Goal: Information Seeking & Learning: Compare options

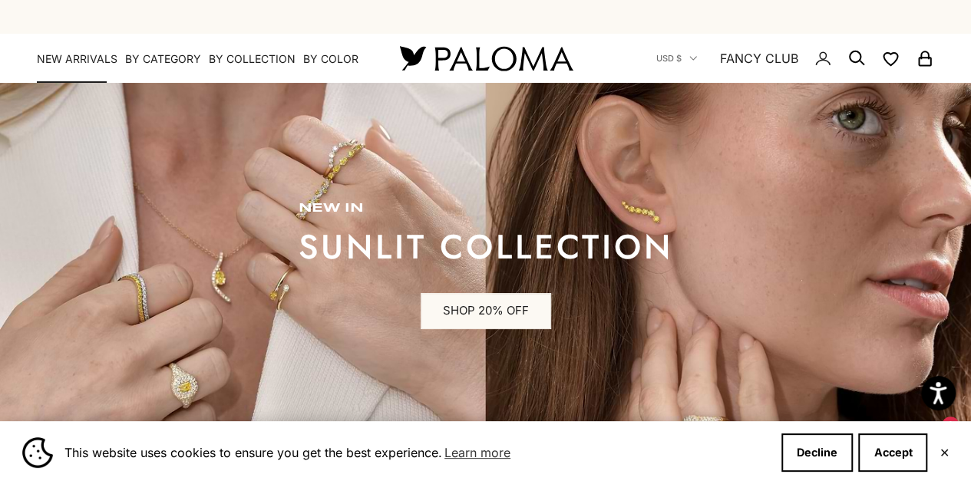
click at [85, 58] on link "NEW ARRIVALS" at bounding box center [77, 58] width 81 height 15
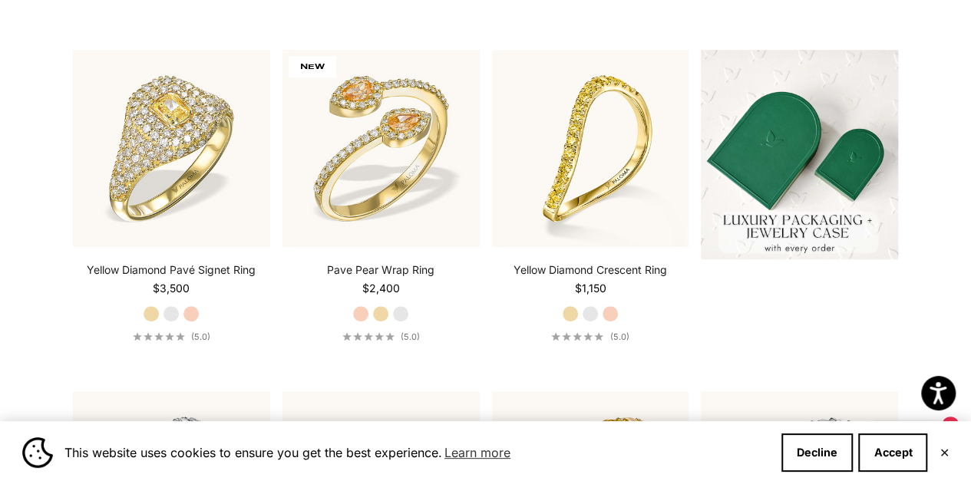
scroll to position [399, 0]
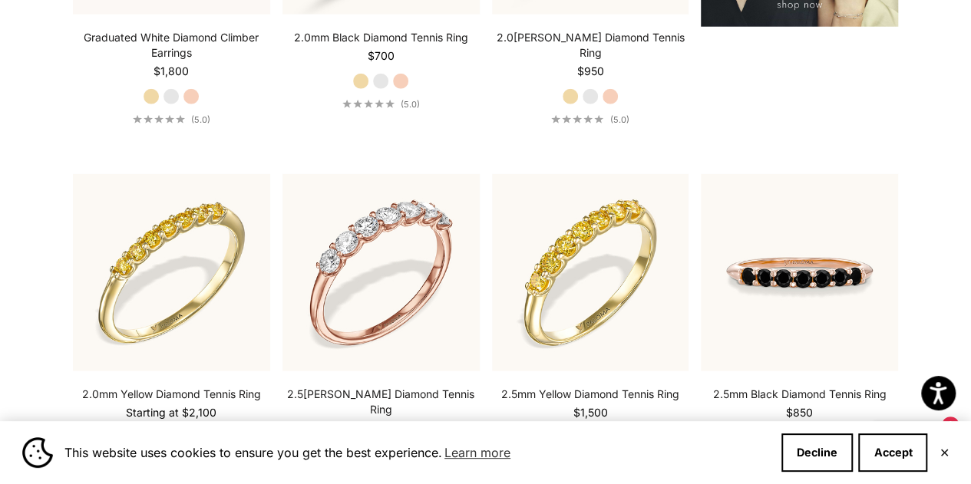
scroll to position [2211, 0]
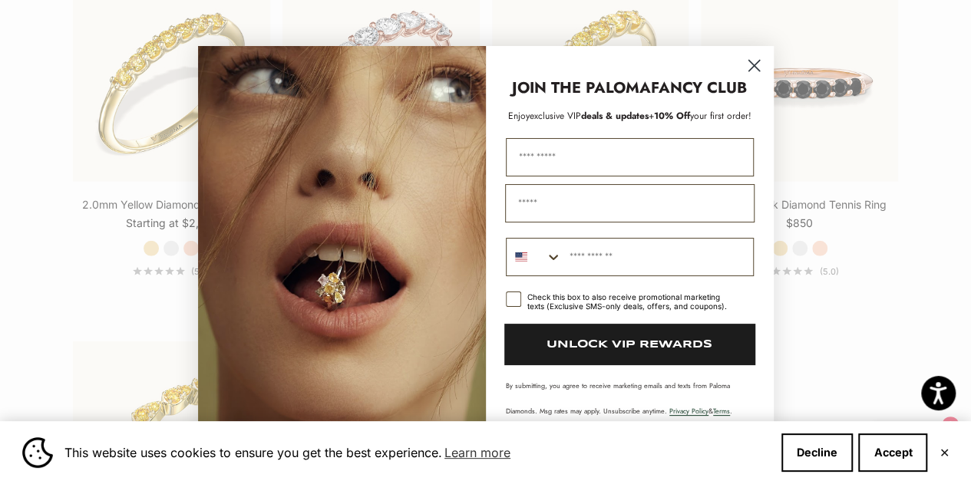
click at [754, 68] on circle "Close dialog" at bounding box center [753, 64] width 25 height 25
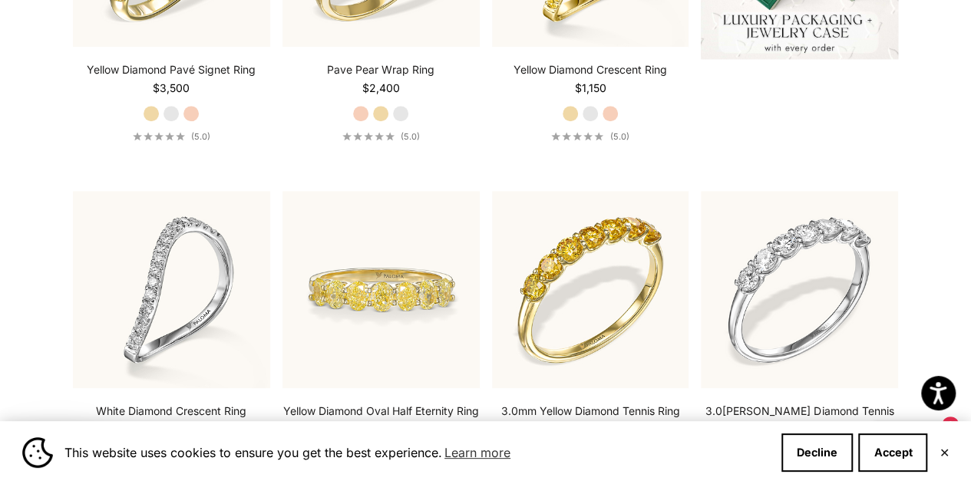
scroll to position [0, 0]
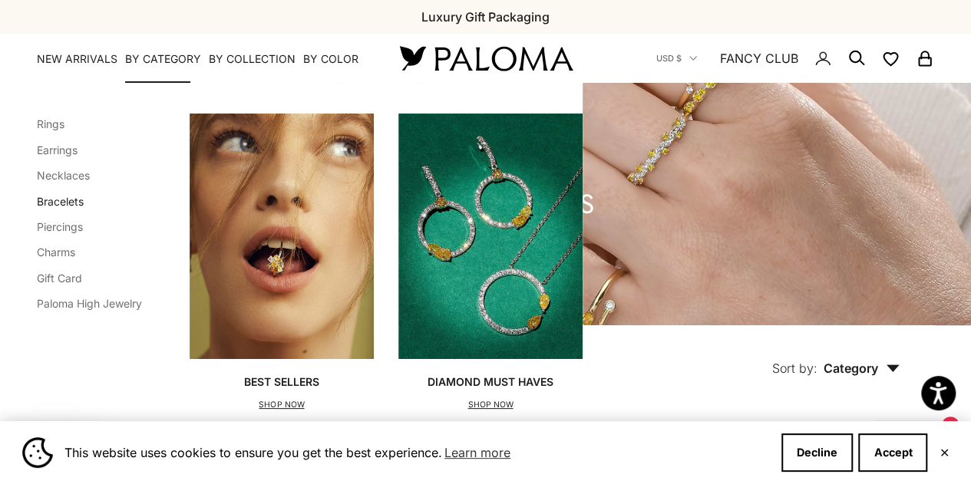
click at [72, 200] on link "Bracelets" at bounding box center [60, 201] width 47 height 13
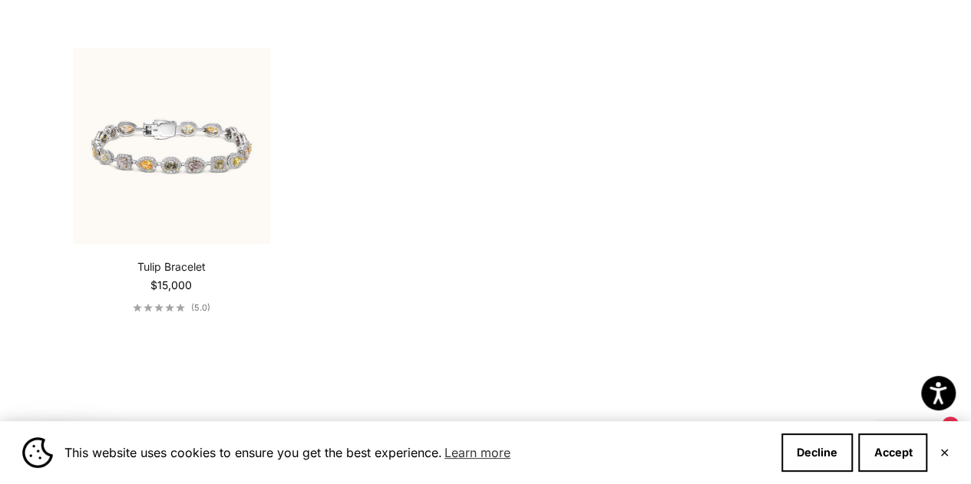
scroll to position [1075, 0]
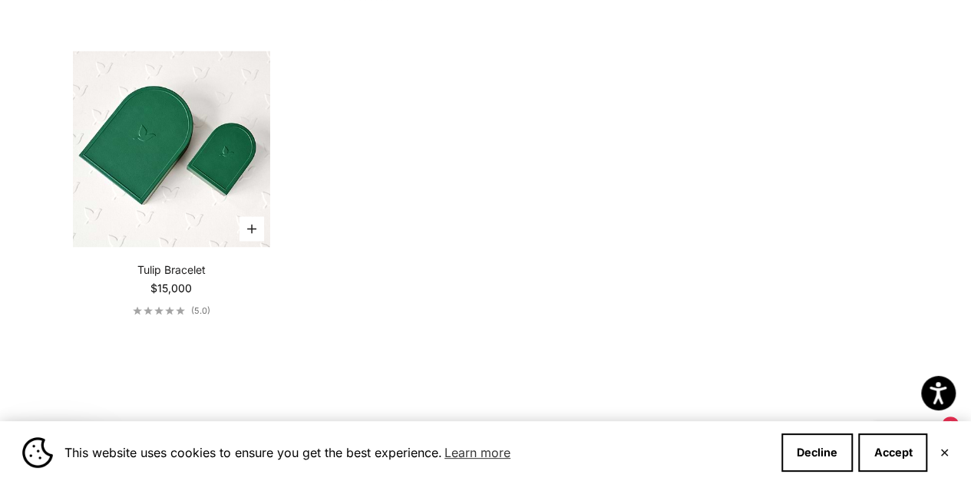
click at [166, 164] on img at bounding box center [171, 149] width 197 height 197
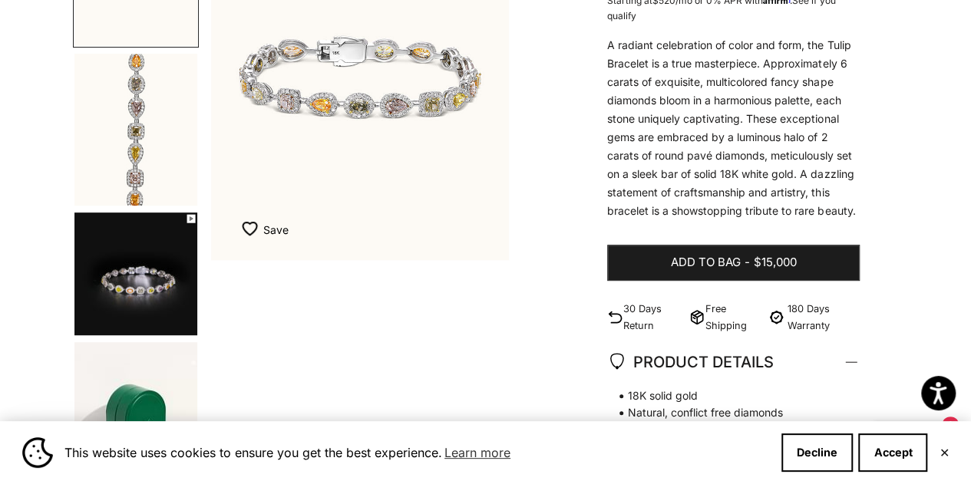
scroll to position [291, 0]
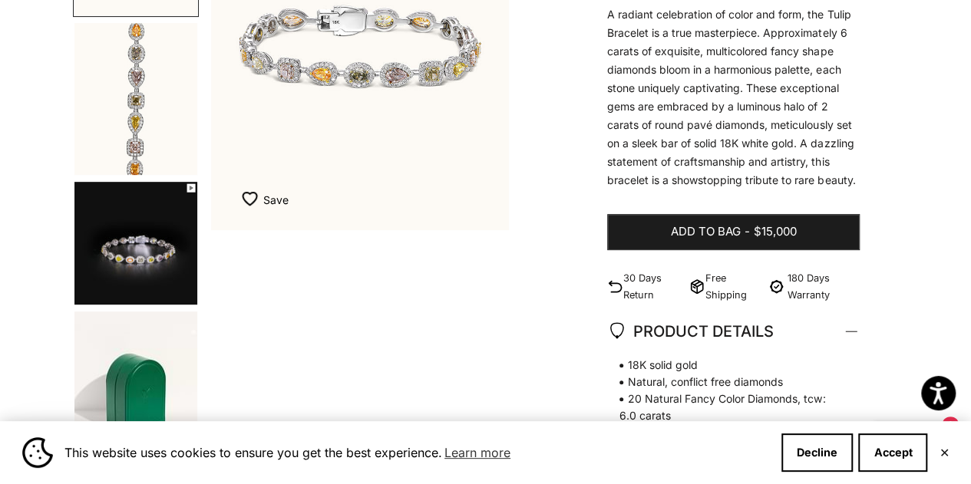
click at [166, 216] on img "Go to item 3" at bounding box center [135, 243] width 123 height 123
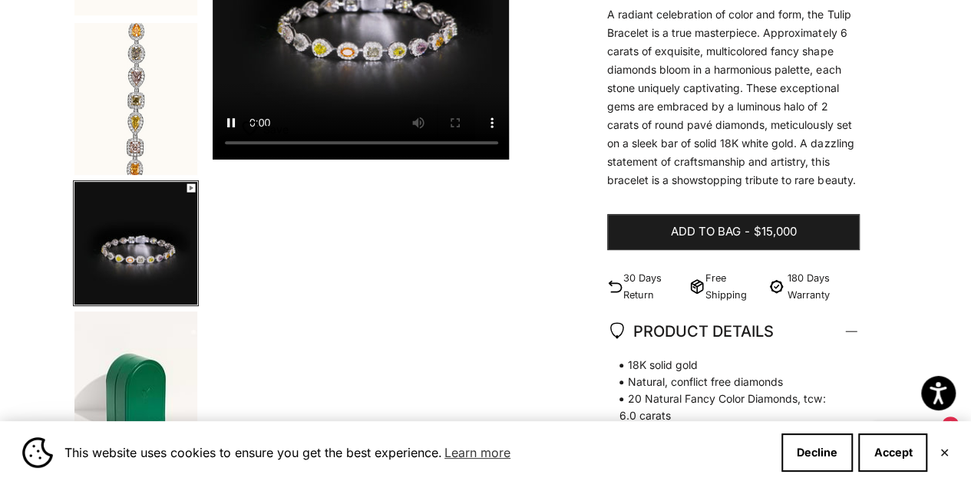
scroll to position [0, 633]
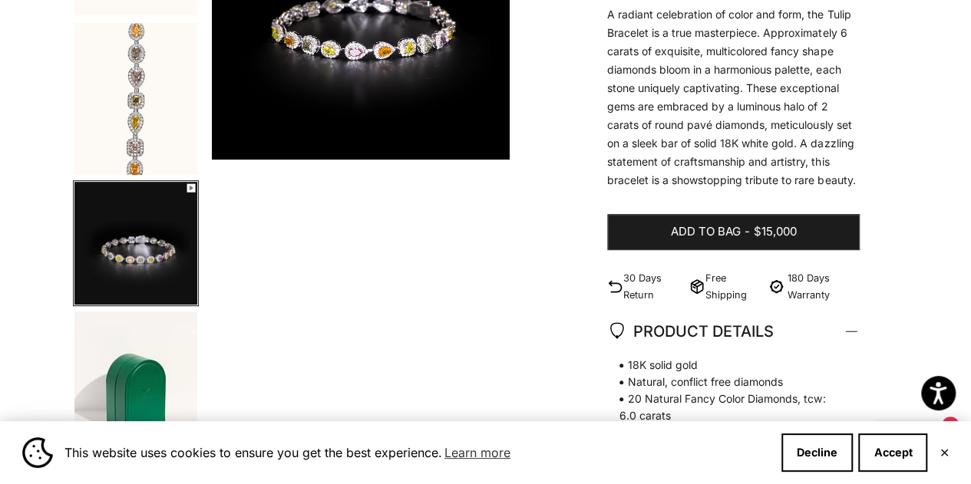
click at [11, 136] on div "Home Bracelets Tulip Bracelet Zoom picture Save Add to wishlist Next Previous G…" at bounding box center [485, 408] width 971 height 1158
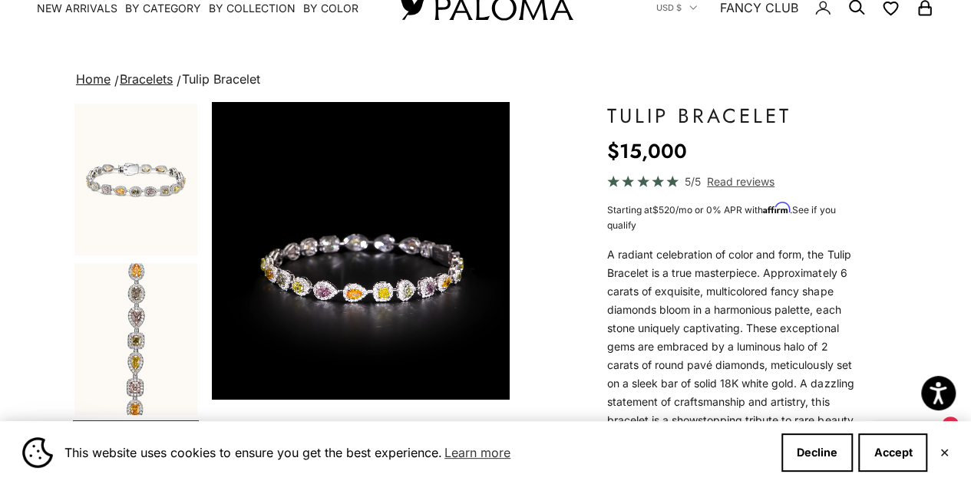
scroll to position [0, 0]
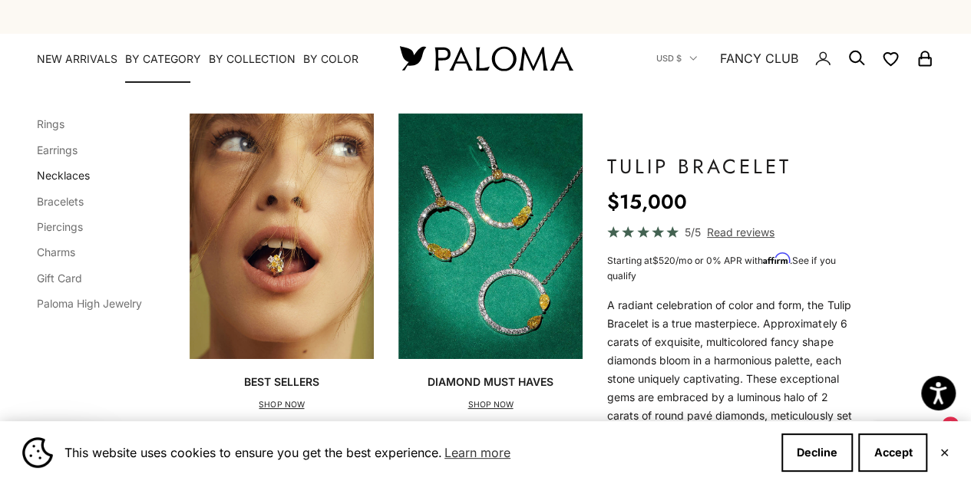
click at [71, 177] on link "Necklaces" at bounding box center [63, 175] width 53 height 13
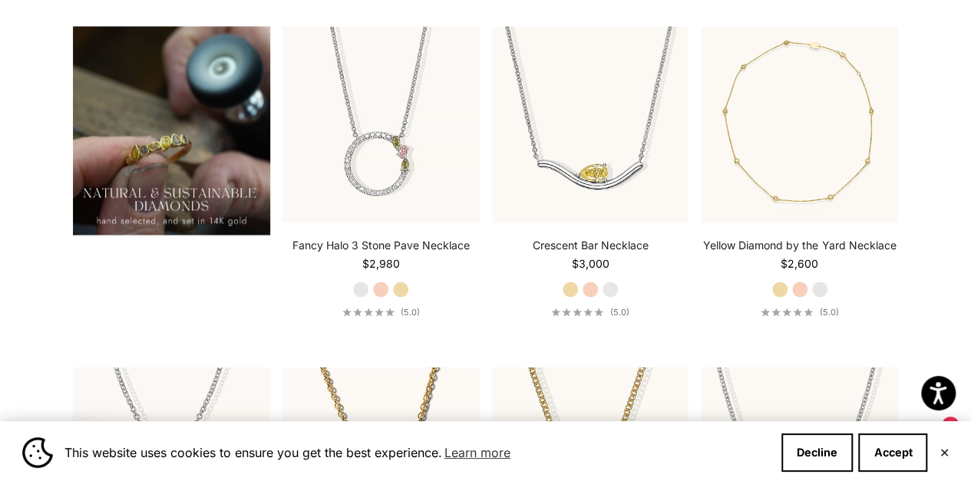
scroll to position [1106, 0]
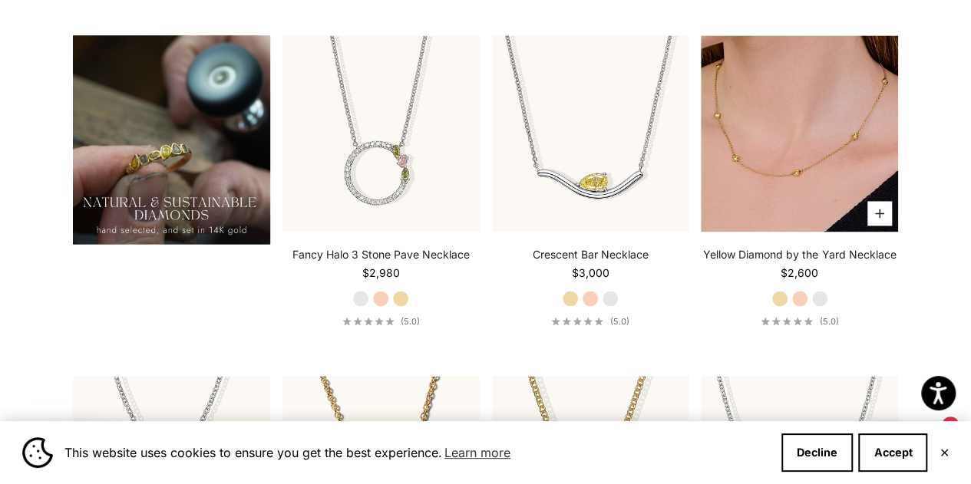
click at [805, 205] on img at bounding box center [799, 133] width 197 height 197
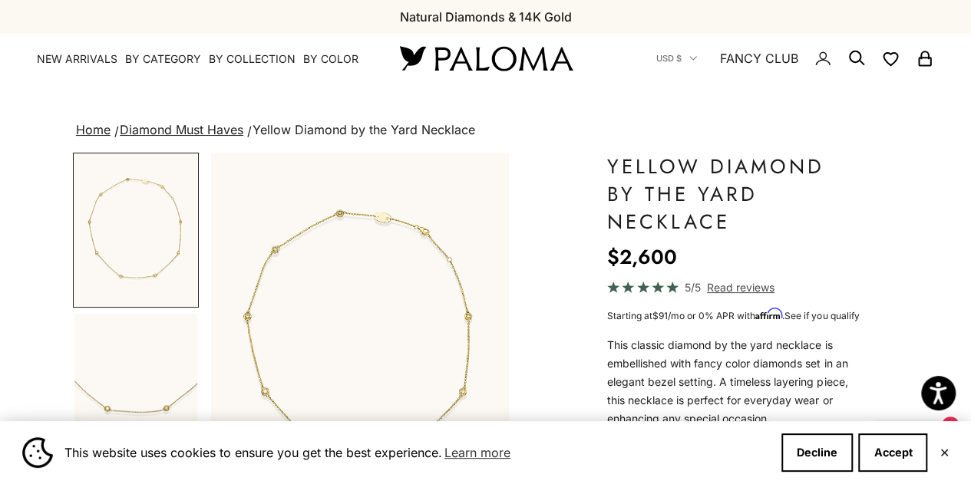
click at [147, 379] on img "Go to item 4" at bounding box center [135, 389] width 123 height 151
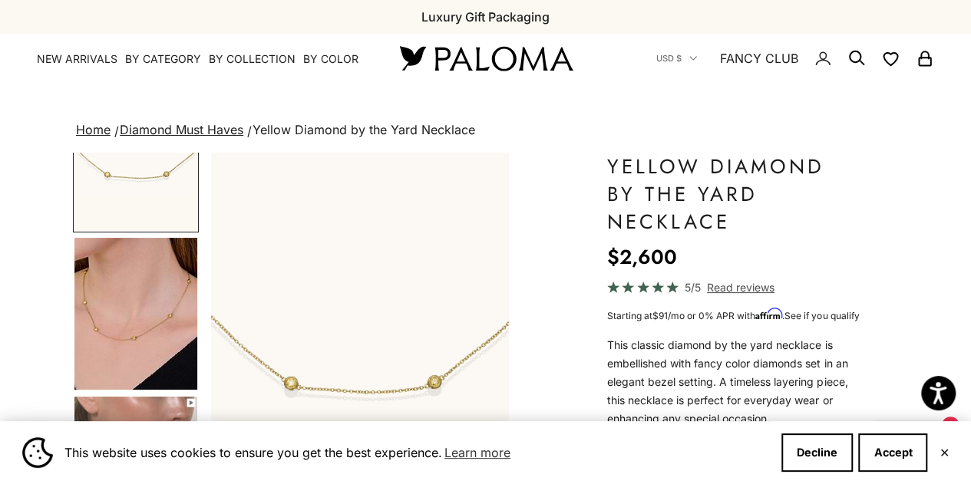
scroll to position [267, 0]
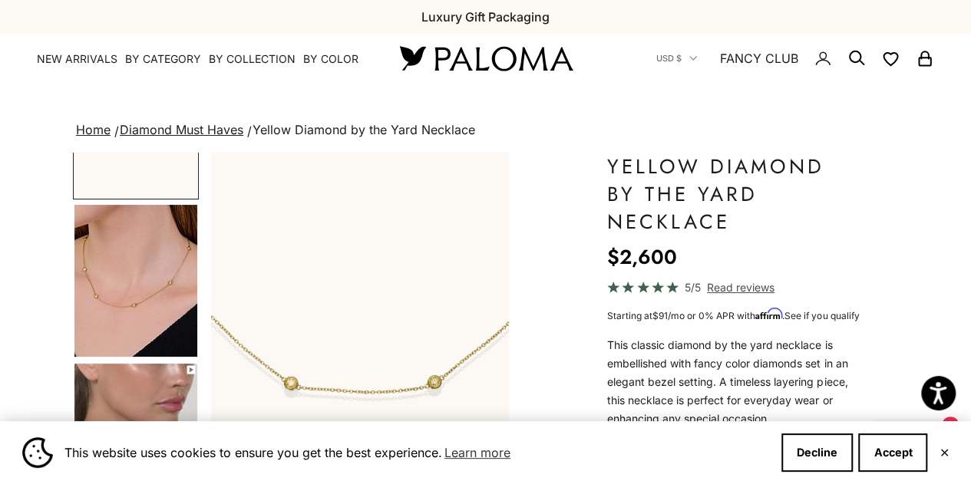
click at [153, 321] on img "Go to item 5" at bounding box center [135, 281] width 123 height 152
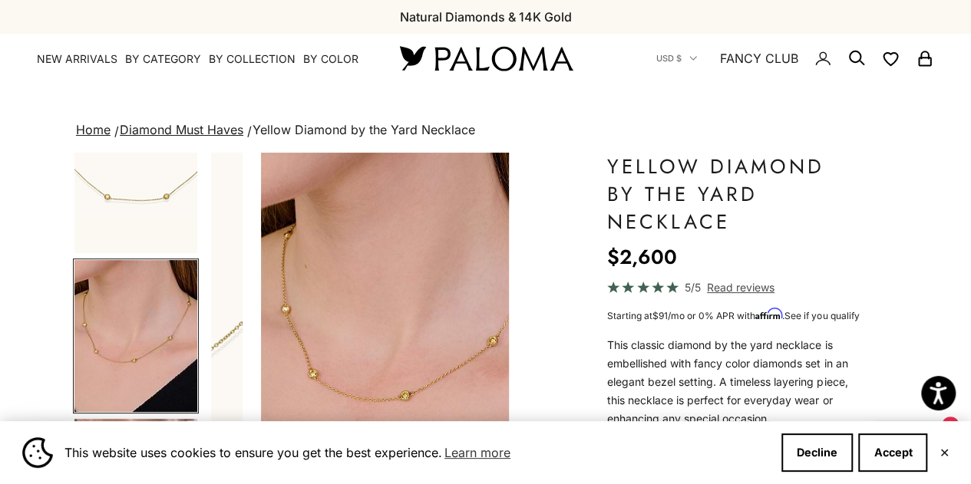
scroll to position [0, 633]
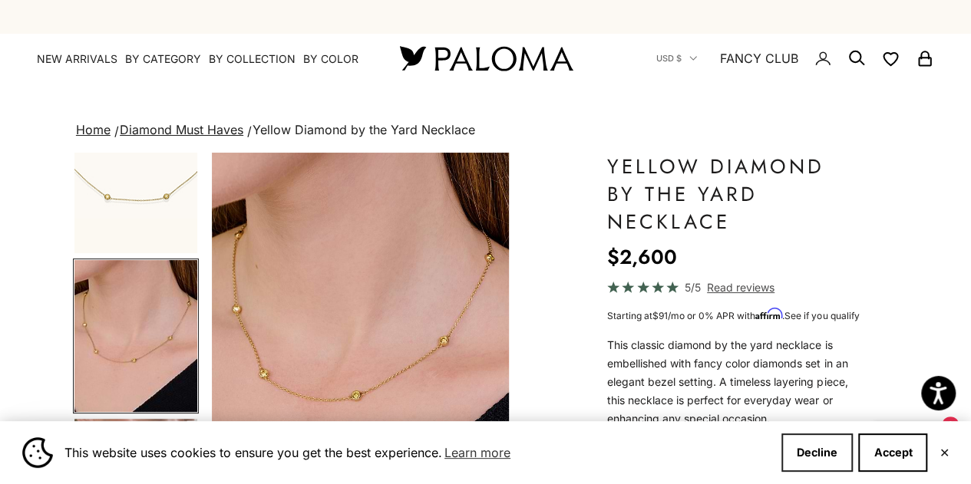
click at [811, 451] on button "Decline" at bounding box center [817, 453] width 71 height 38
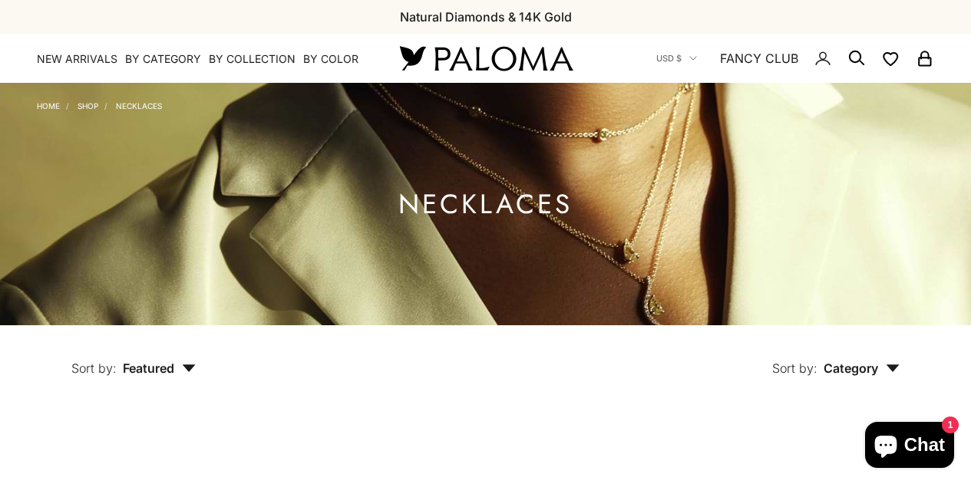
scroll to position [1106, 0]
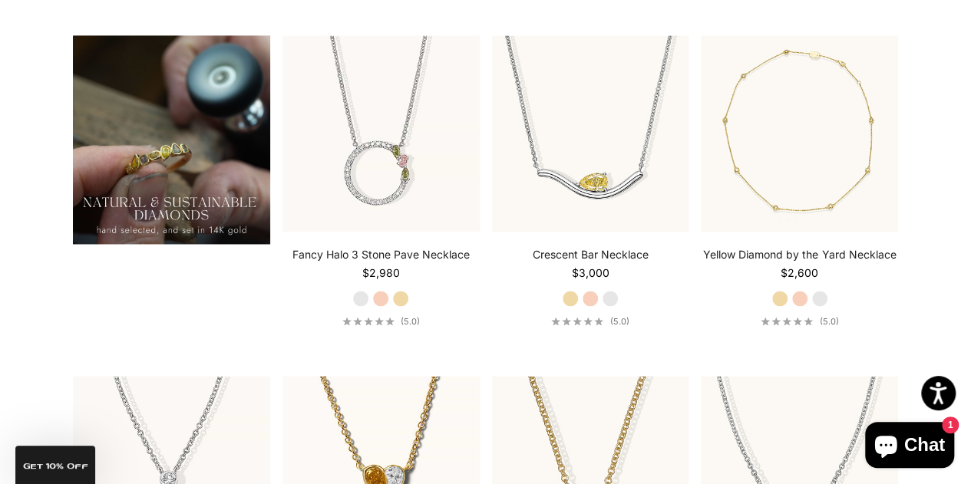
click at [2, 265] on section "Filter Sort by: Featured Sort by Featured Best selling Alphabetically, A-Z Alph…" at bounding box center [485, 9] width 971 height 1579
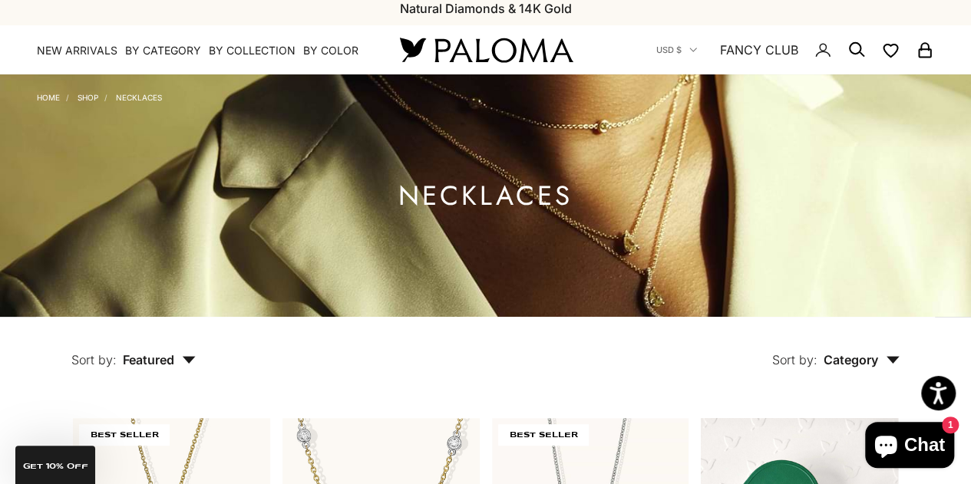
scroll to position [0, 0]
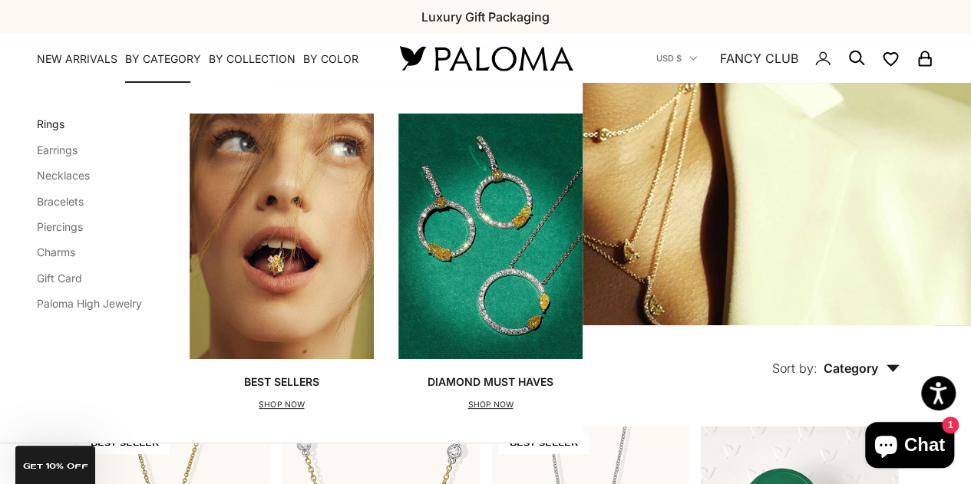
click at [54, 120] on link "Rings" at bounding box center [51, 123] width 28 height 13
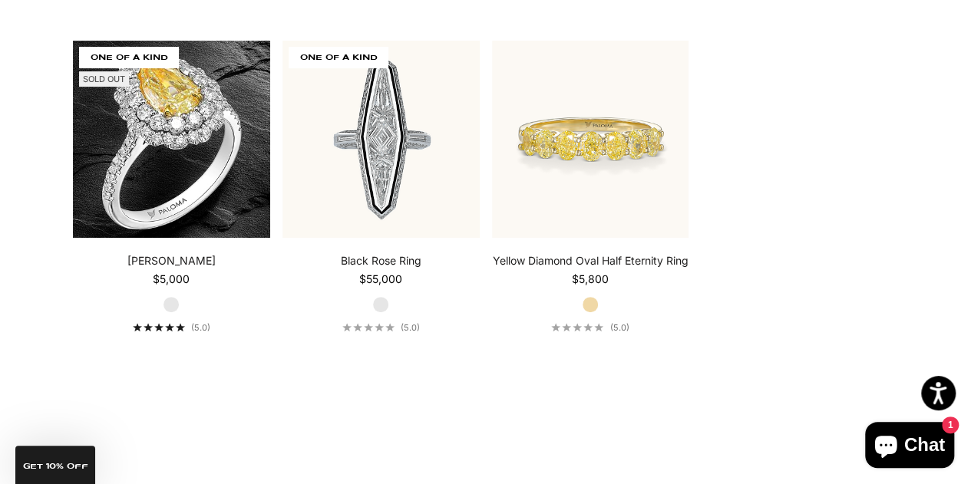
scroll to position [6050, 0]
